Goal: Information Seeking & Learning: Learn about a topic

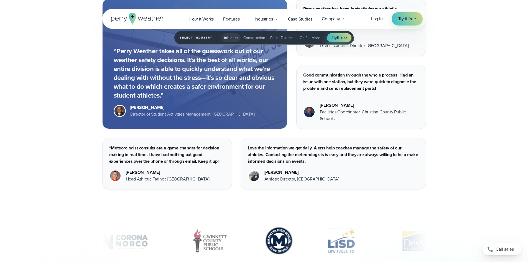
scroll to position [1580, 0]
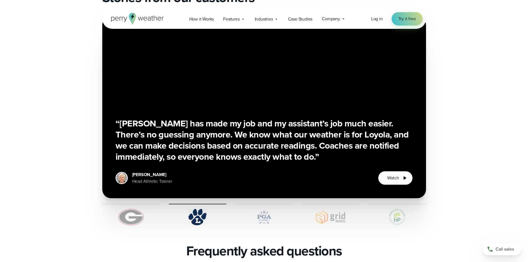
scroll to position [905, 0]
